Goal: Task Accomplishment & Management: Manage account settings

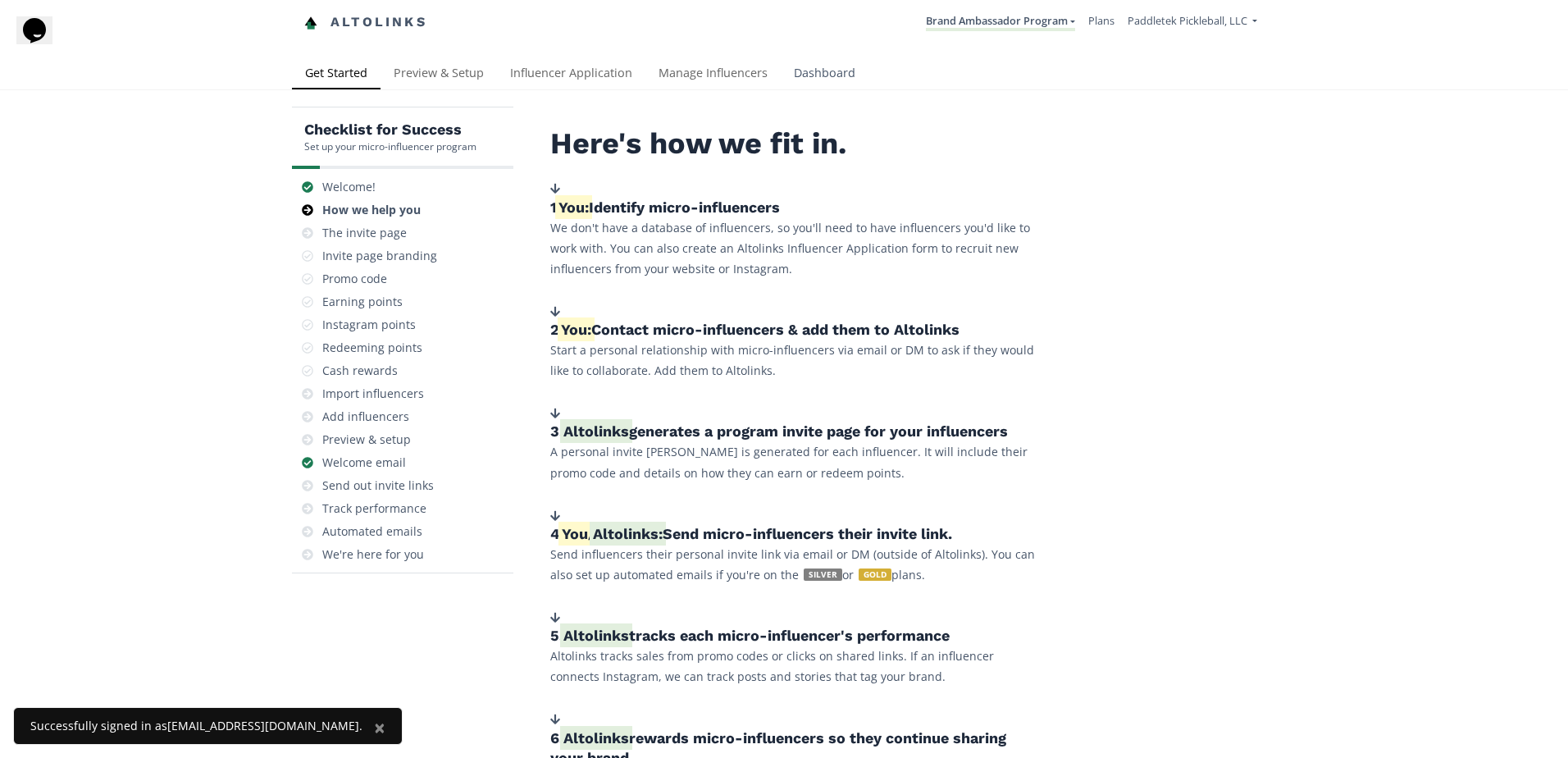
click at [824, 74] on link "Dashboard" at bounding box center [824, 74] width 88 height 33
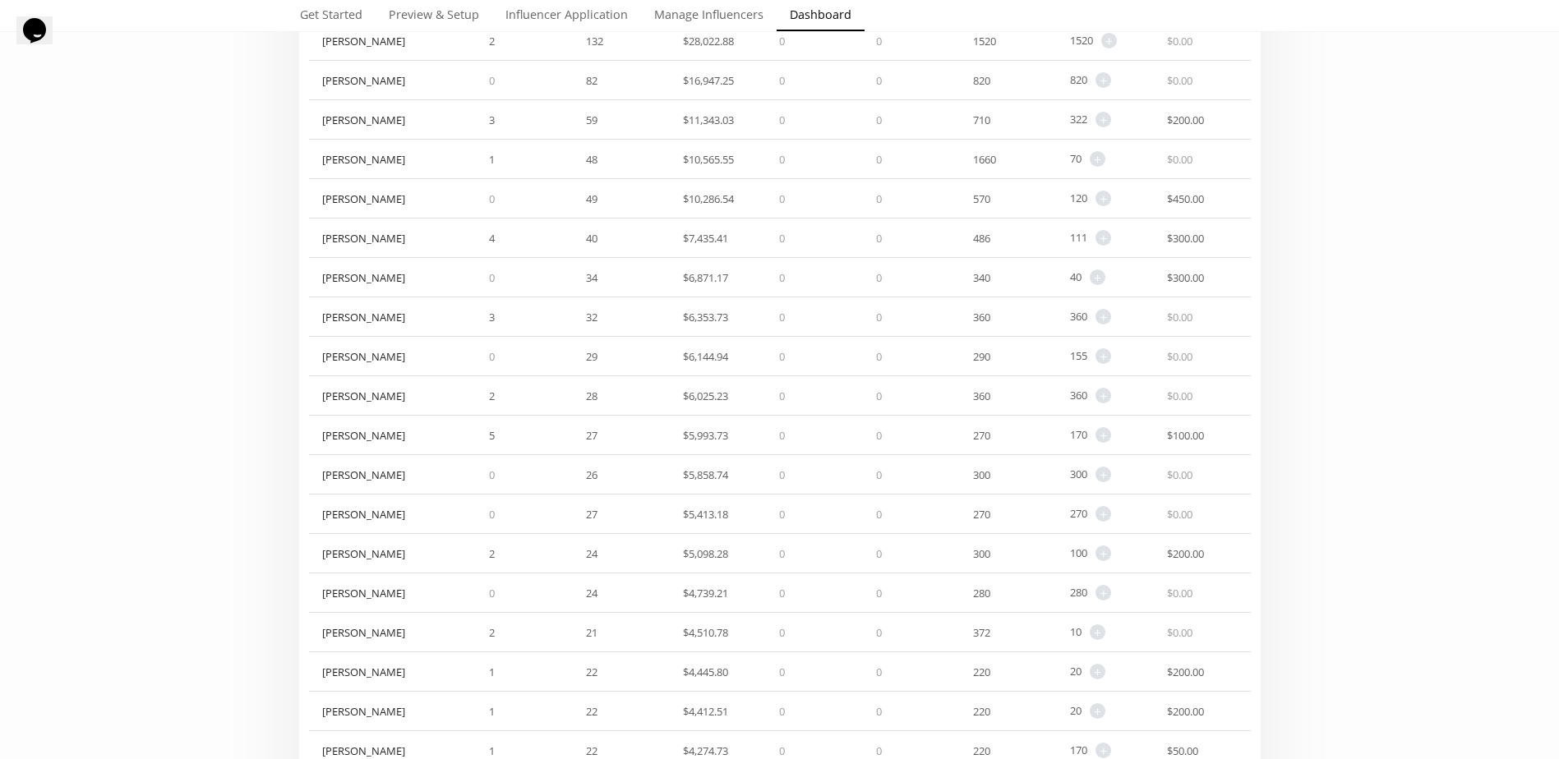
scroll to position [411, 0]
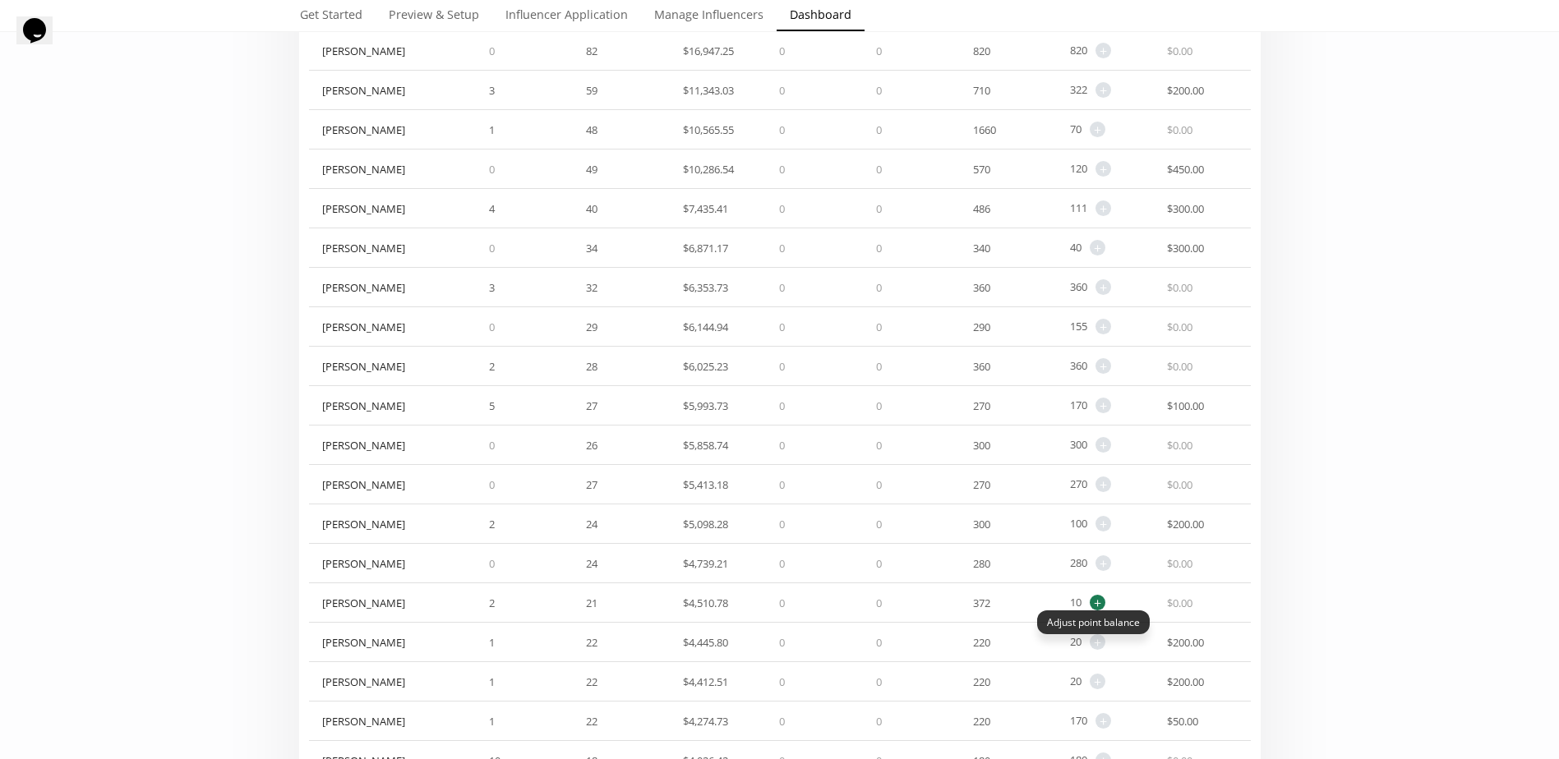
click at [1092, 606] on span "+" at bounding box center [1097, 603] width 16 height 16
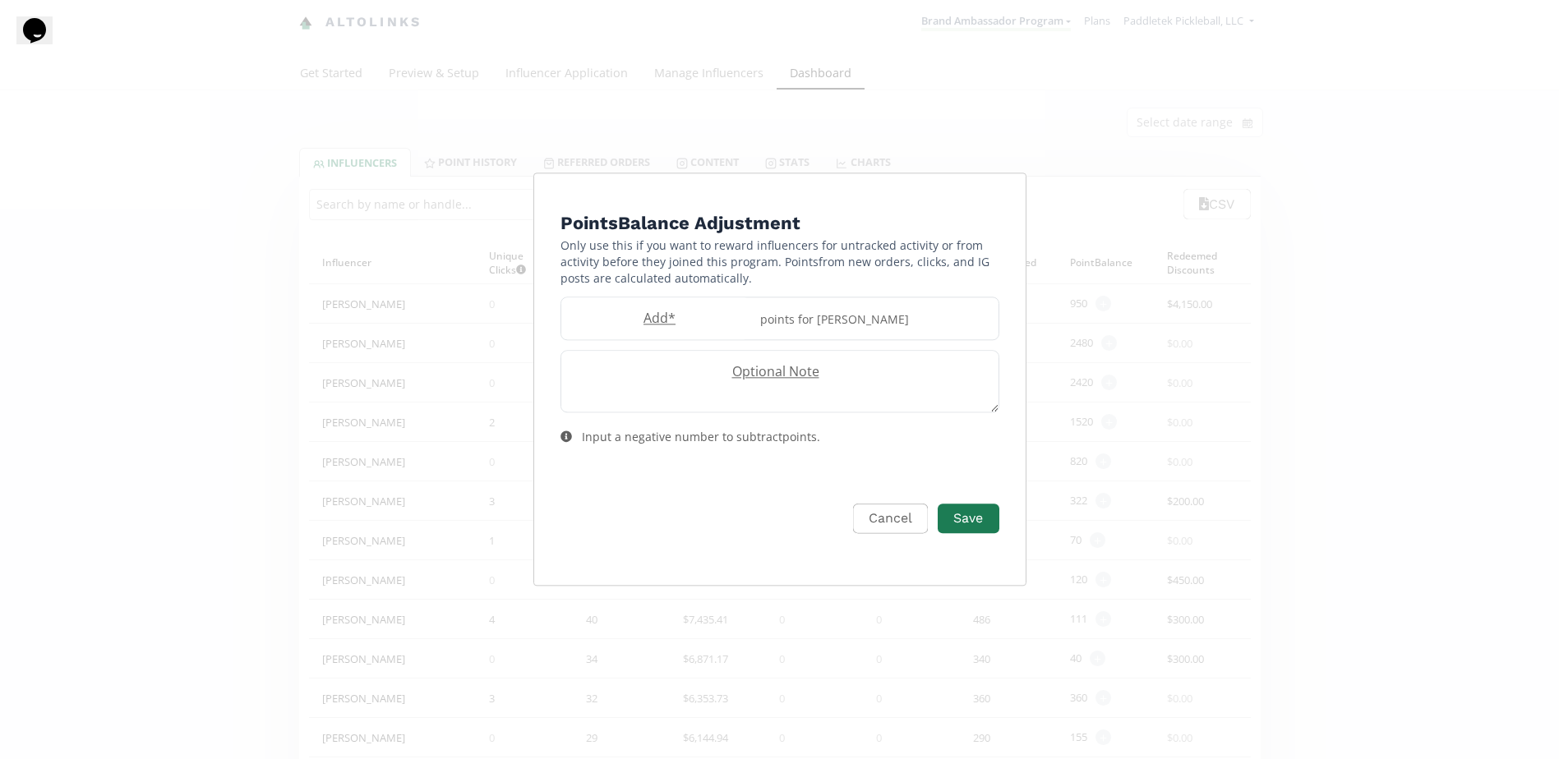
scroll to position [0, 0]
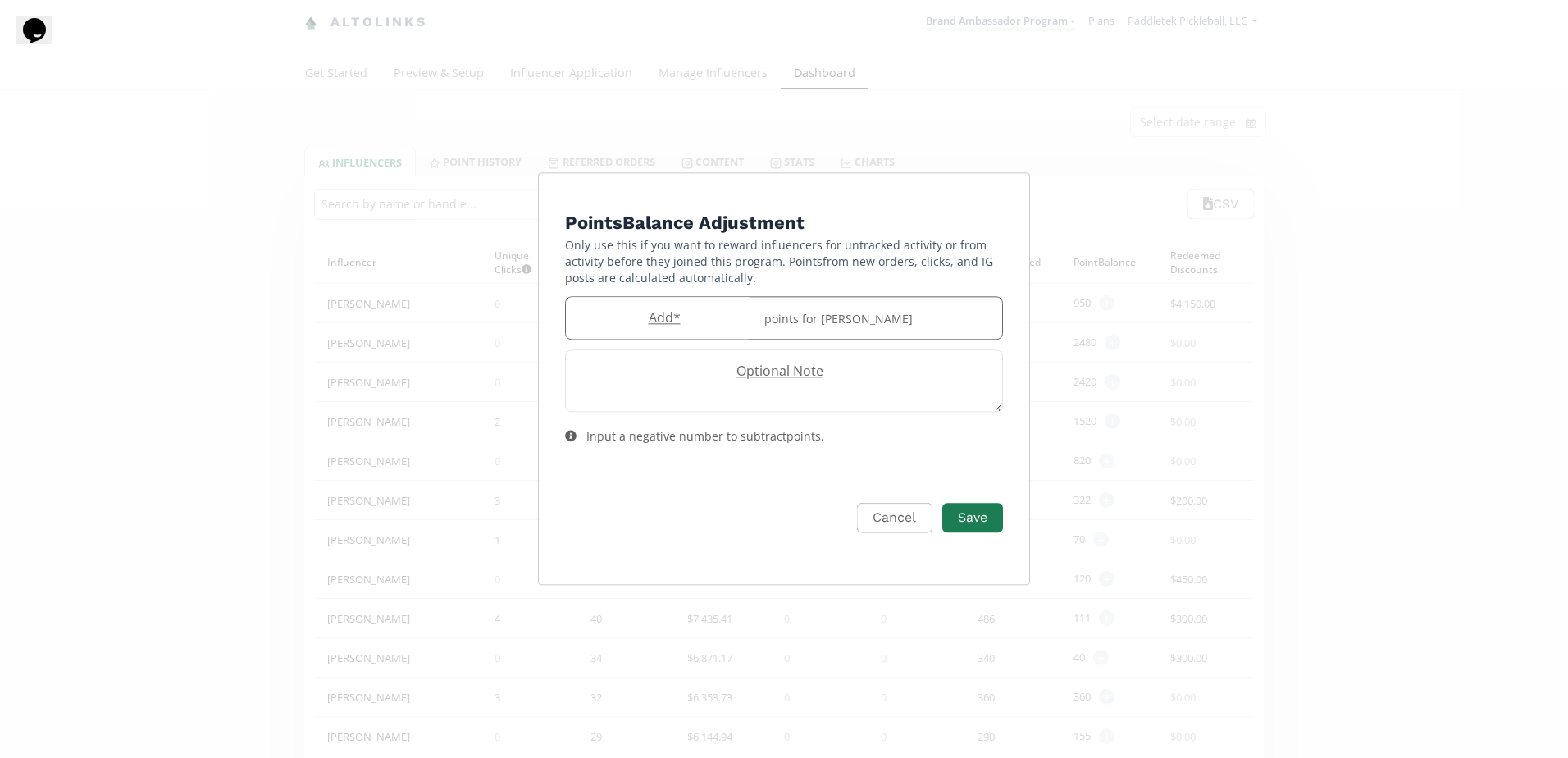
click at [663, 311] on label "Add *" at bounding box center [660, 318] width 189 height 19
type input "10"
click at [974, 521] on button "Save" at bounding box center [973, 517] width 66 height 35
